Goal: Information Seeking & Learning: Learn about a topic

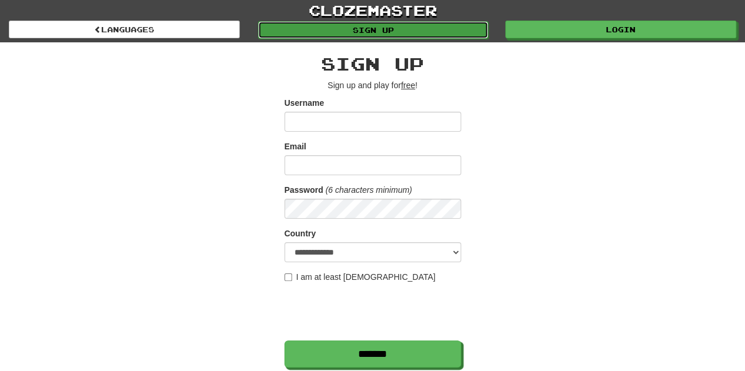
click at [437, 23] on link "Sign up" at bounding box center [373, 30] width 231 height 18
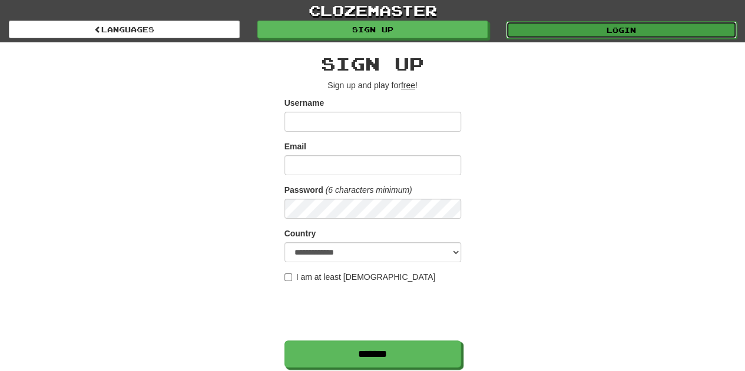
click at [606, 31] on link "Login" at bounding box center [621, 30] width 231 height 18
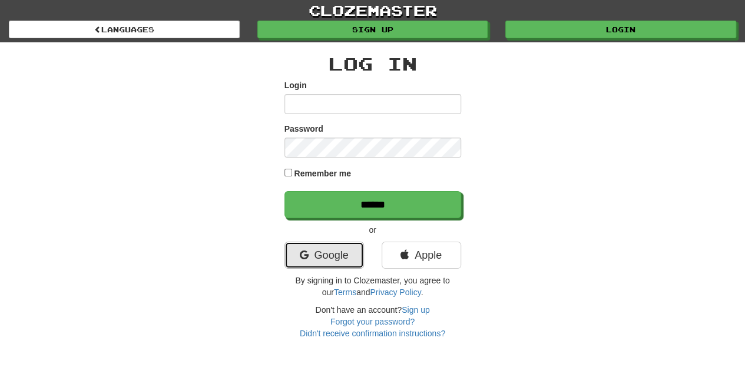
click at [344, 263] on link "Google" at bounding box center [323, 255] width 79 height 27
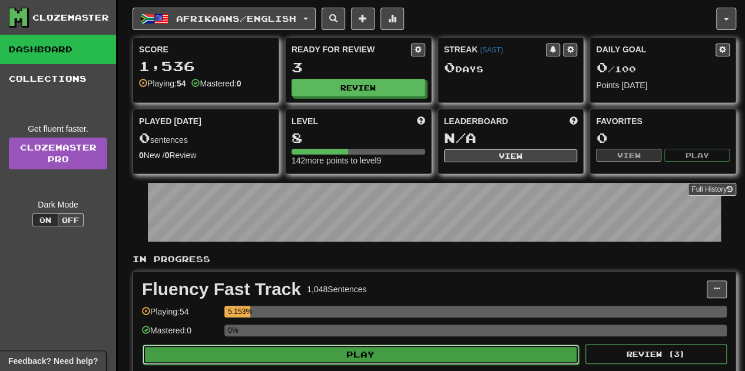
click at [443, 354] on button "Play" at bounding box center [360, 355] width 436 height 20
select select "**"
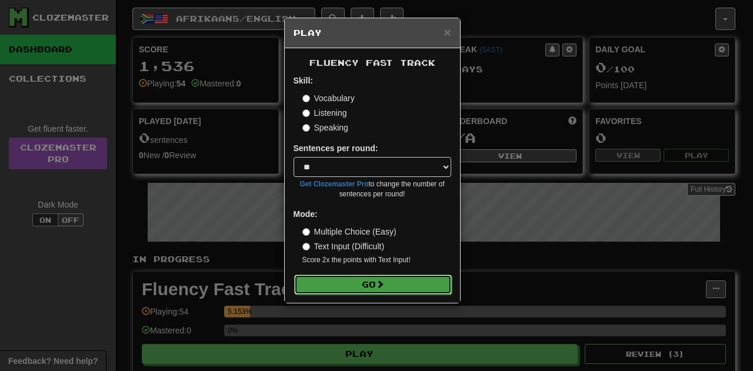
click at [336, 276] on button "Go" at bounding box center [373, 285] width 158 height 20
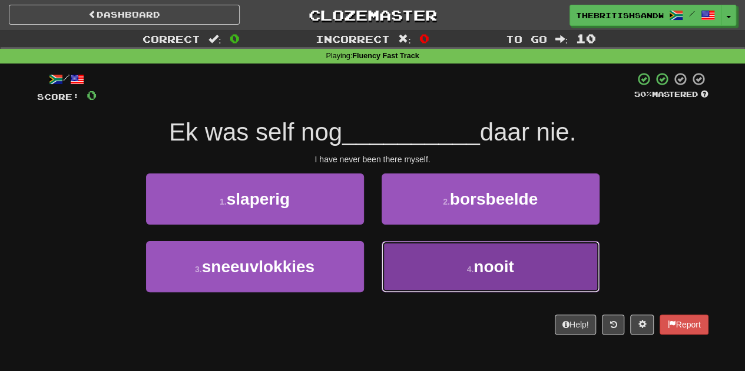
click at [457, 266] on button "4 . nooit" at bounding box center [490, 266] width 218 height 51
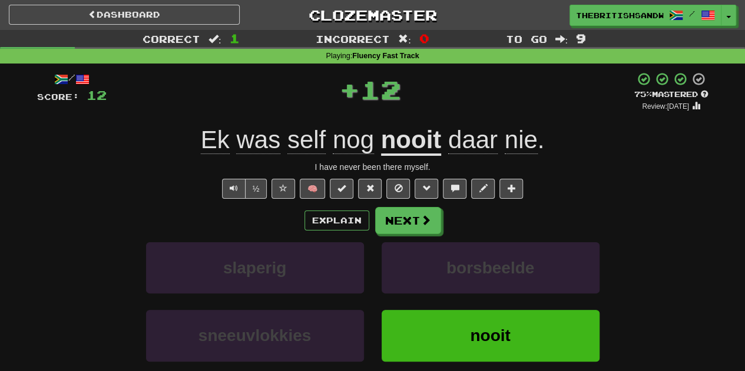
click at [415, 234] on div "Explain Next slaperig borsbeelde sneeuvlokkies nooit Learn more: slaperig borsb…" at bounding box center [372, 301] width 671 height 189
click at [415, 235] on div "Explain Next slaperig borsbeelde sneeuvlokkies nooit Learn more: slaperig borsb…" at bounding box center [372, 301] width 671 height 189
click at [414, 222] on button "Next" at bounding box center [408, 221] width 66 height 27
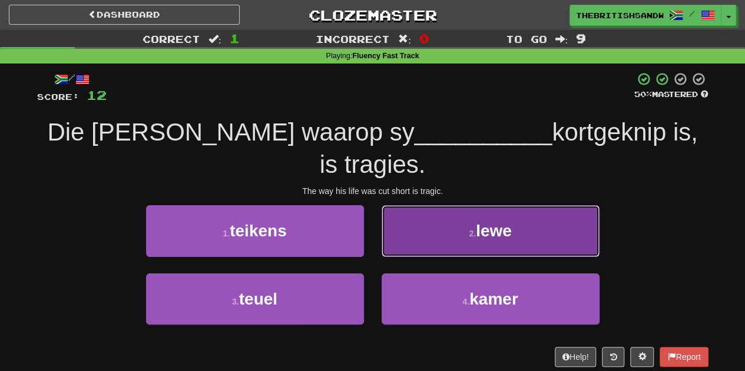
click at [416, 223] on button "2 . lewe" at bounding box center [490, 230] width 218 height 51
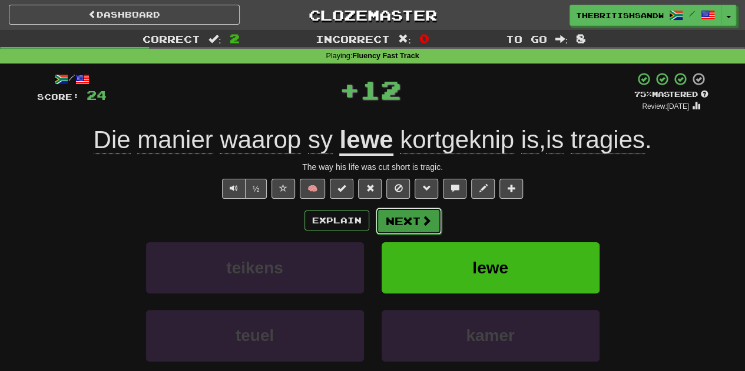
click at [416, 222] on button "Next" at bounding box center [408, 221] width 66 height 27
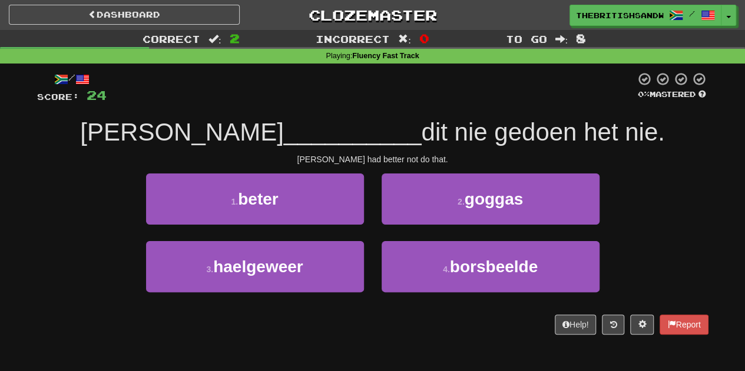
click at [339, 225] on div "1 . beter" at bounding box center [254, 208] width 235 height 68
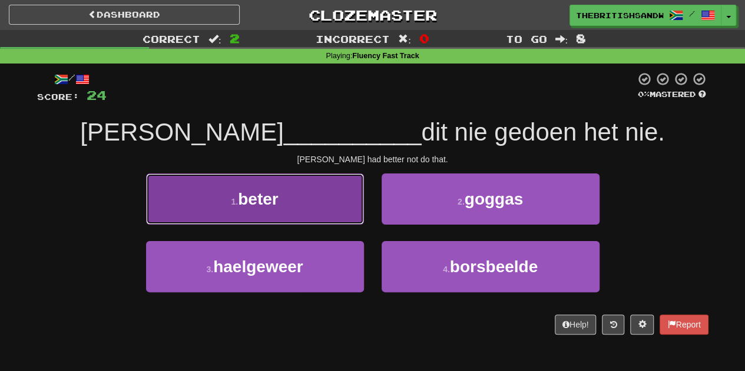
click at [335, 215] on button "1 . beter" at bounding box center [255, 199] width 218 height 51
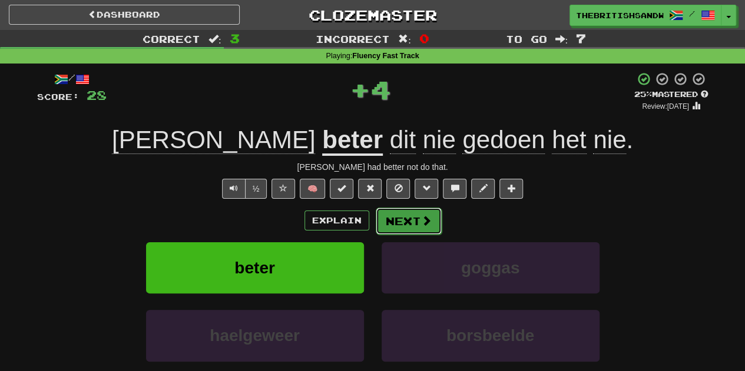
click at [427, 217] on span at bounding box center [426, 220] width 11 height 11
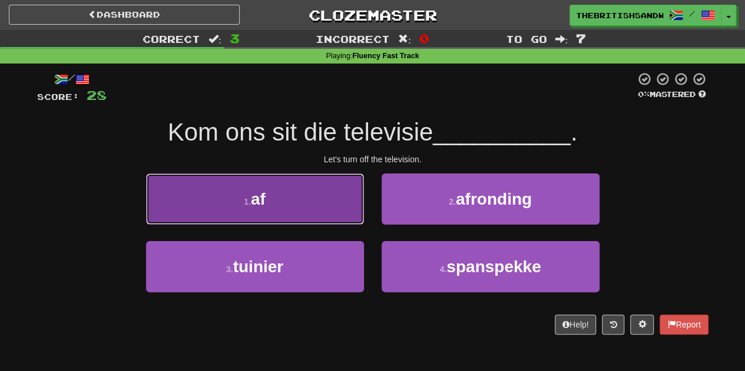
click at [354, 217] on button "1 . af" at bounding box center [255, 199] width 218 height 51
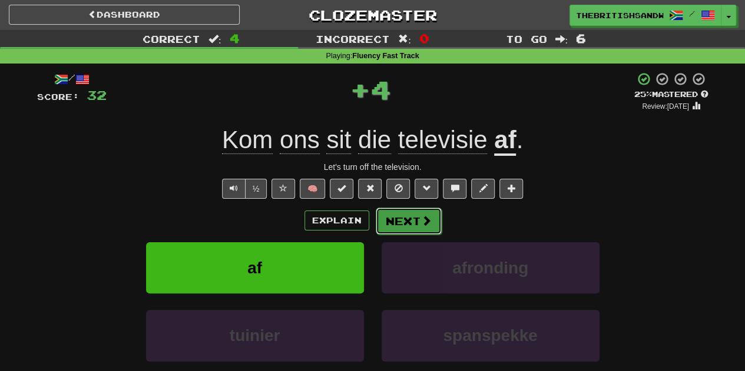
click at [398, 214] on button "Next" at bounding box center [408, 221] width 66 height 27
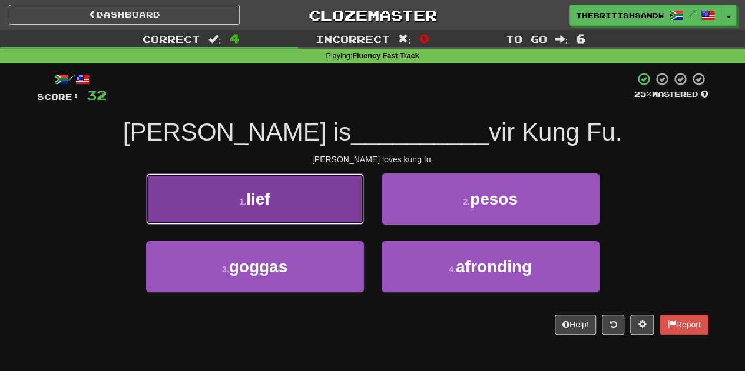
click at [308, 211] on button "1 . lief" at bounding box center [255, 199] width 218 height 51
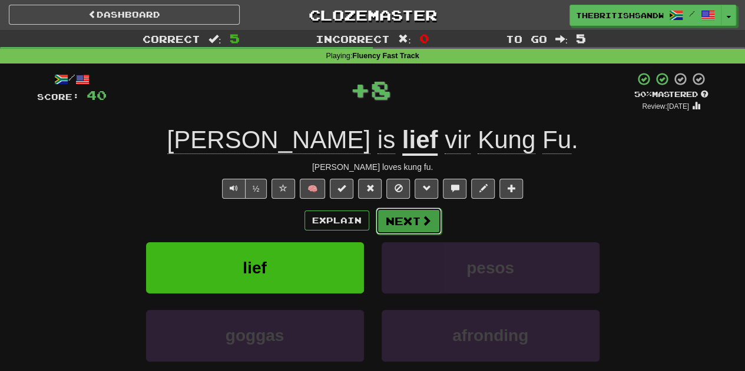
click at [427, 211] on button "Next" at bounding box center [408, 221] width 66 height 27
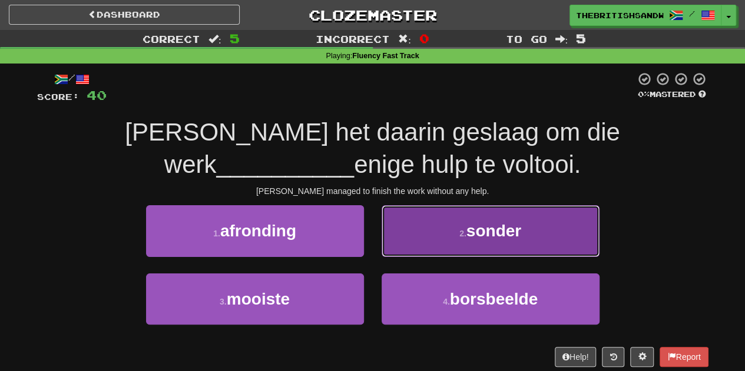
click at [407, 235] on button "2 . sonder" at bounding box center [490, 230] width 218 height 51
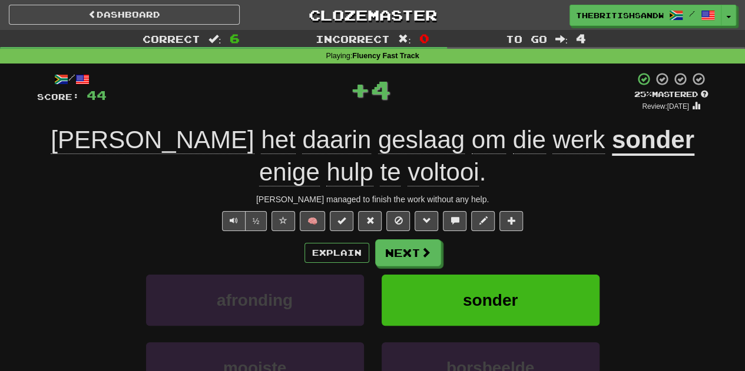
click at [612, 138] on u "sonder" at bounding box center [653, 141] width 82 height 30
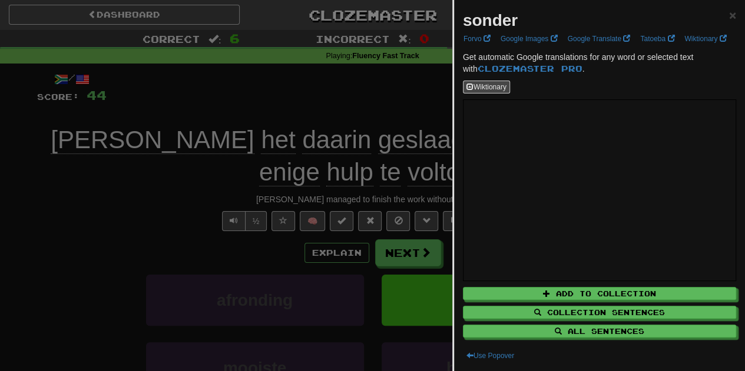
click at [410, 132] on div at bounding box center [372, 185] width 745 height 371
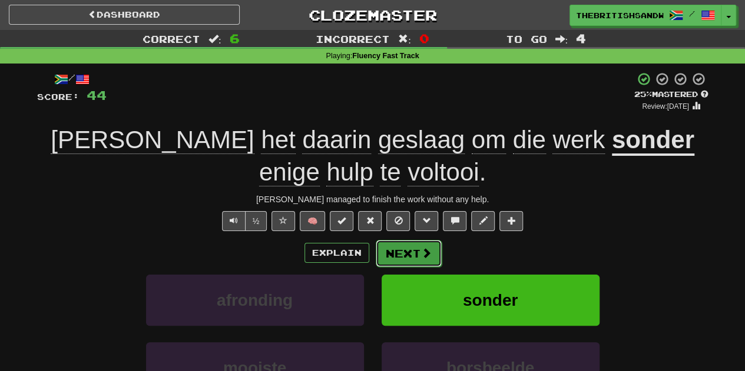
click at [400, 248] on button "Next" at bounding box center [408, 253] width 66 height 27
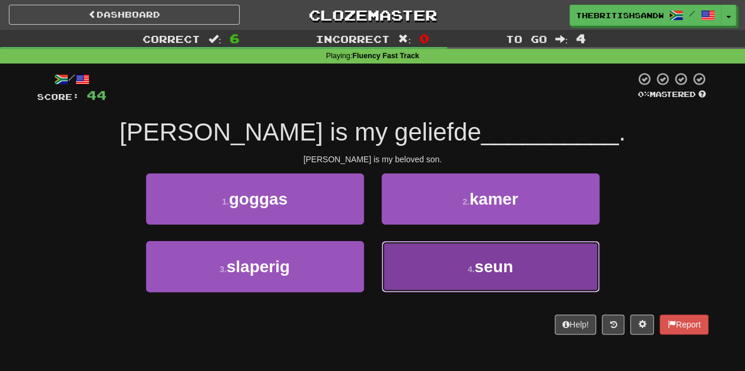
click at [400, 251] on button "4 . seun" at bounding box center [490, 266] width 218 height 51
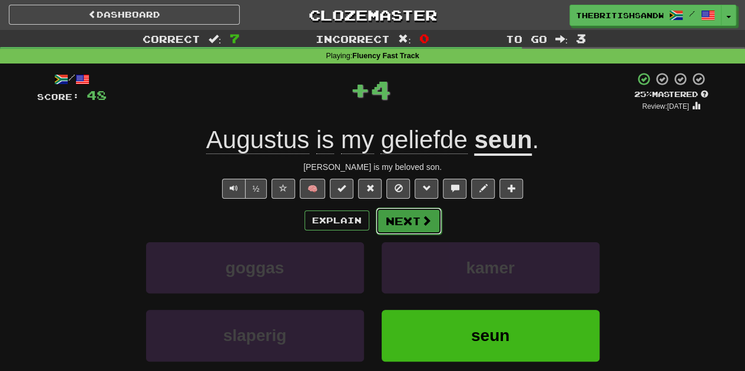
click at [409, 211] on button "Next" at bounding box center [408, 221] width 66 height 27
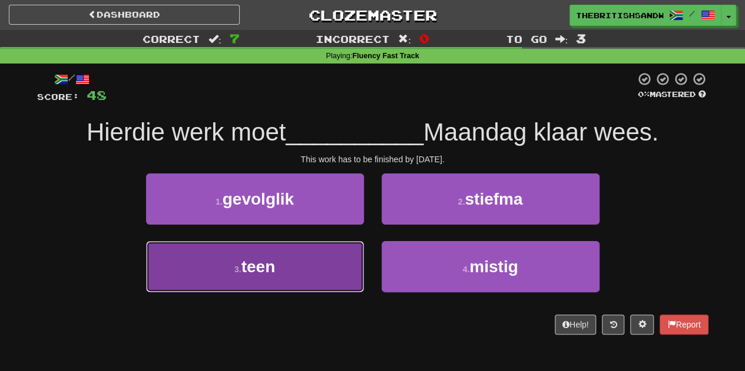
click at [344, 255] on button "3 . teen" at bounding box center [255, 266] width 218 height 51
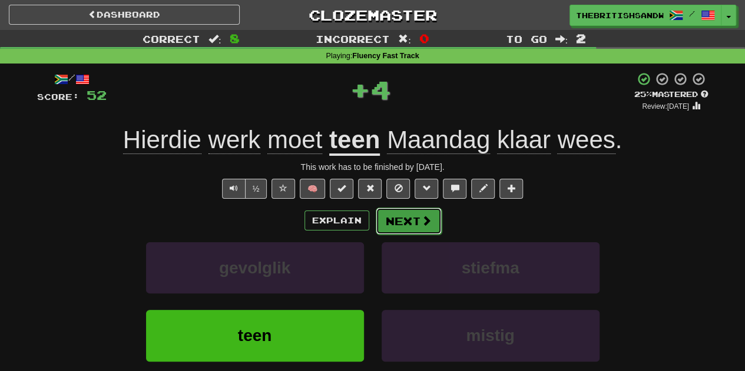
click at [415, 215] on button "Next" at bounding box center [408, 221] width 66 height 27
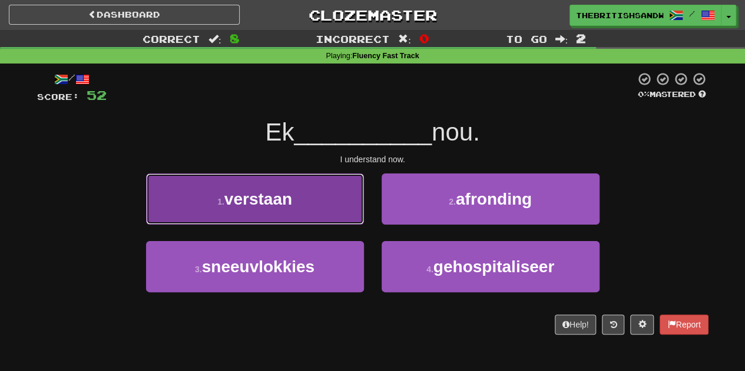
click at [353, 217] on button "1 . verstaan" at bounding box center [255, 199] width 218 height 51
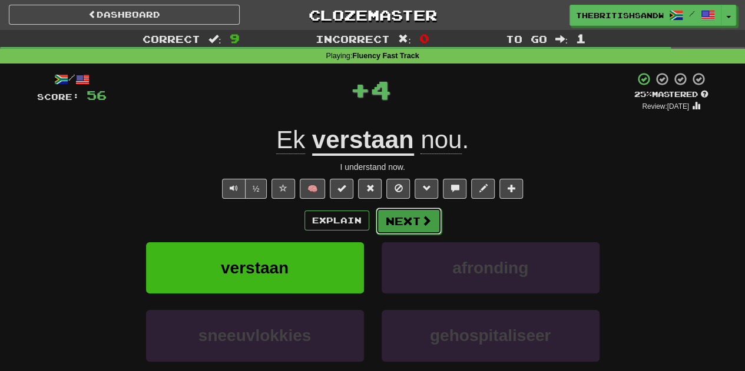
click at [426, 215] on span at bounding box center [426, 220] width 11 height 11
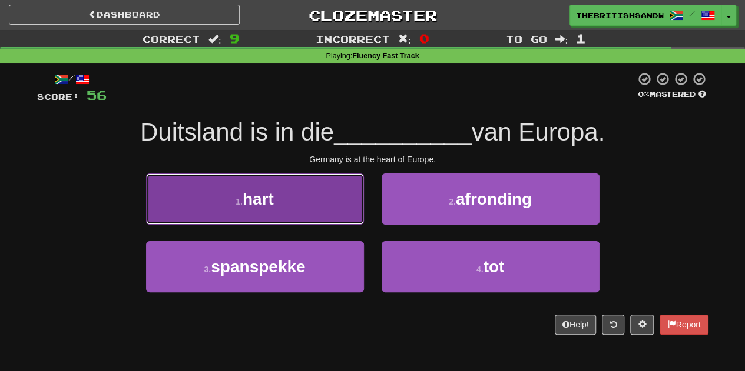
click at [347, 217] on button "1 . [PERSON_NAME]" at bounding box center [255, 199] width 218 height 51
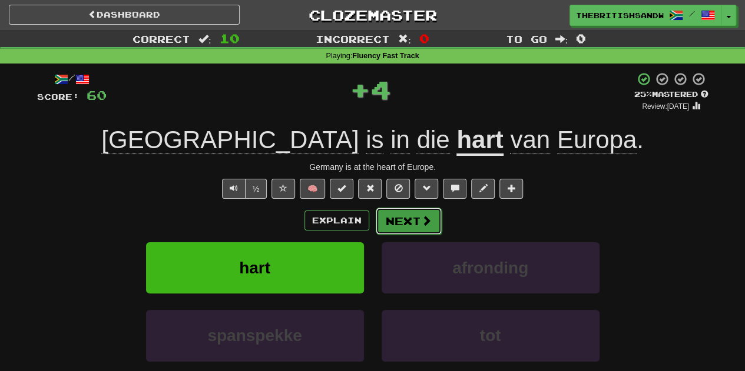
click at [398, 220] on button "Next" at bounding box center [408, 221] width 66 height 27
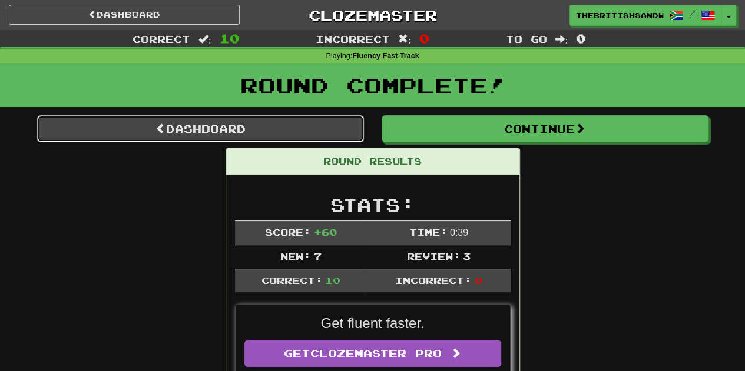
click at [172, 127] on link "Dashboard" at bounding box center [200, 128] width 327 height 27
